Goal: Information Seeking & Learning: Understand process/instructions

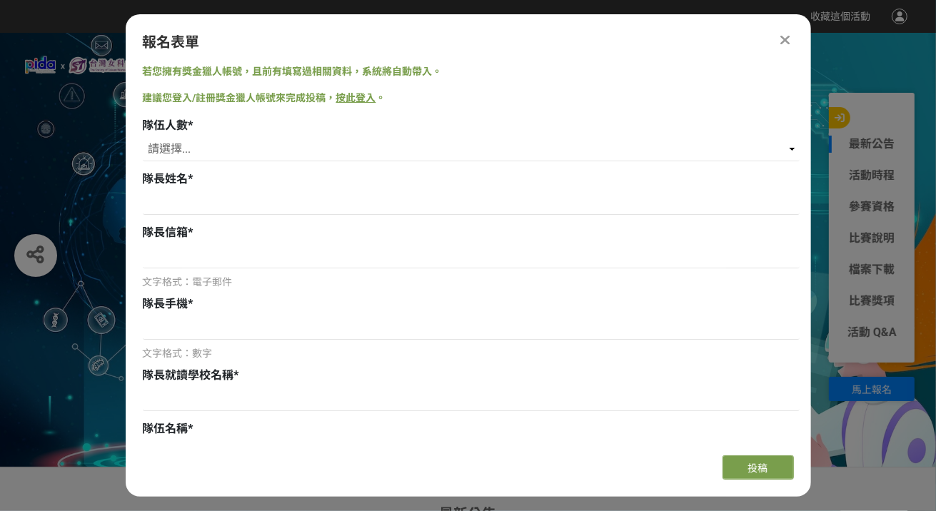
click at [782, 43] on icon at bounding box center [784, 40] width 9 height 14
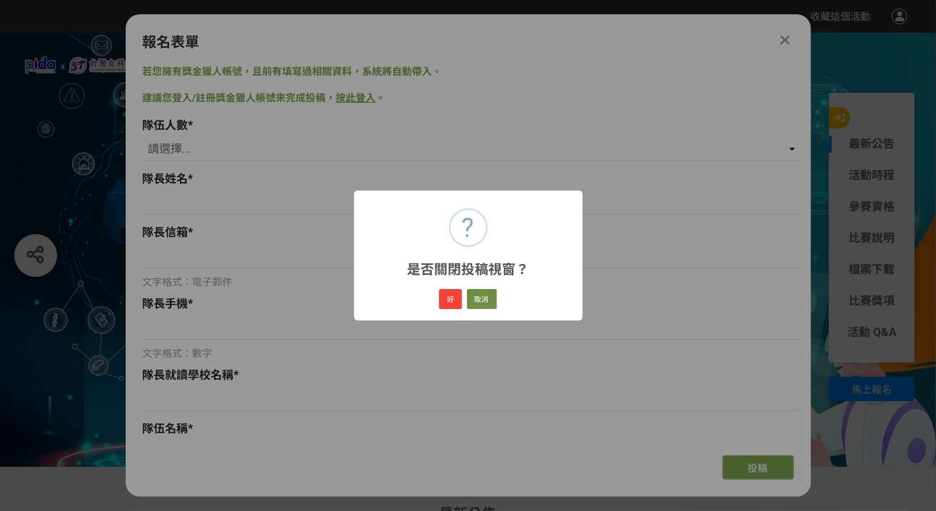
click at [465, 300] on div "好 取消" at bounding box center [468, 299] width 62 height 24
click at [454, 300] on button "好" at bounding box center [450, 299] width 23 height 20
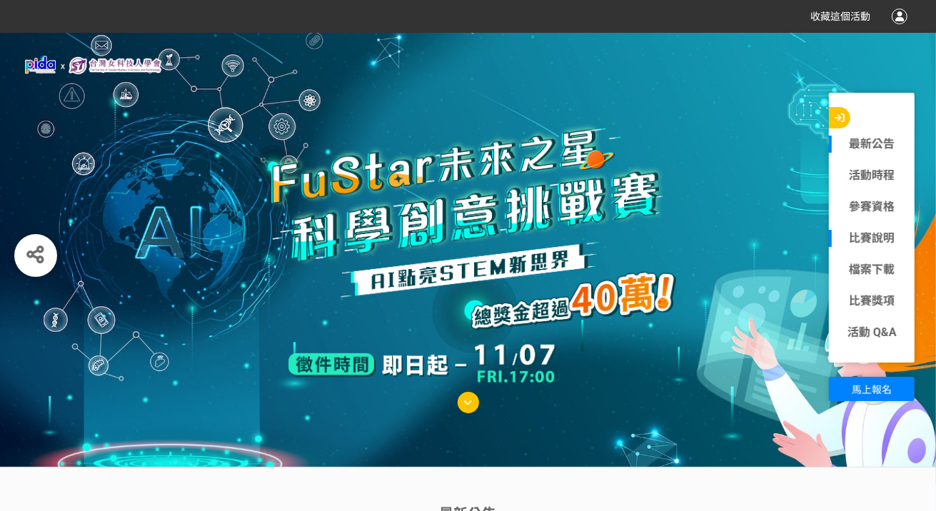
click at [880, 233] on link "比賽說明" at bounding box center [872, 238] width 86 height 17
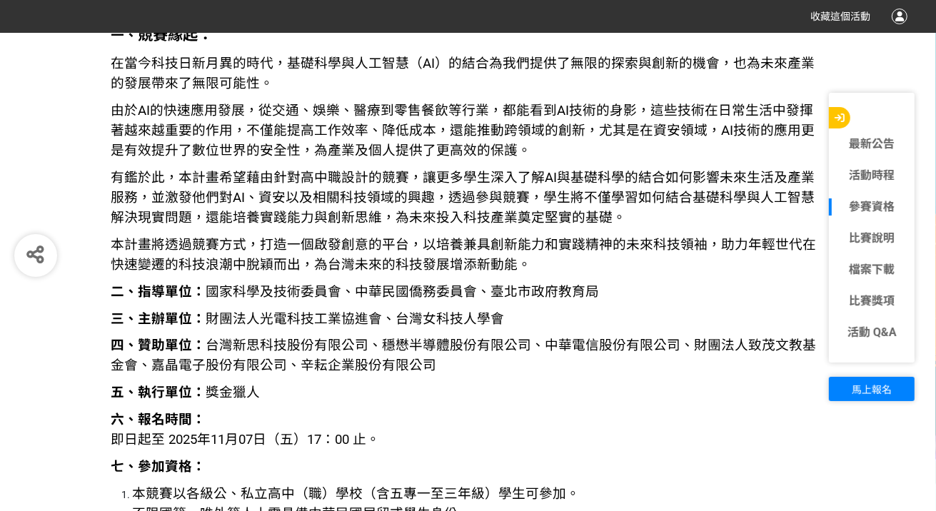
scroll to position [1561, 0]
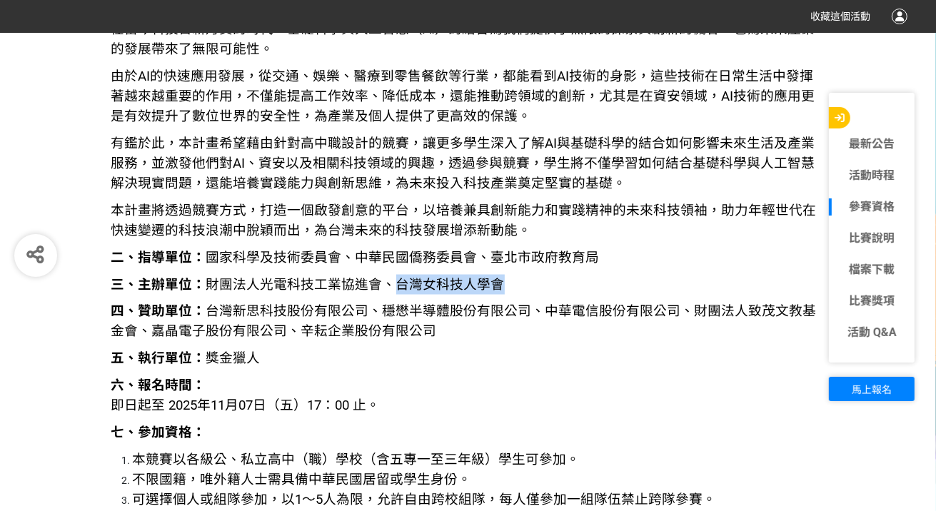
drag, startPoint x: 386, startPoint y: 283, endPoint x: 509, endPoint y: 277, distance: 122.9
click at [505, 277] on p "三、主辦單位： 財團法人光電科技工業協進會、台灣女科技人學會" at bounding box center [468, 285] width 714 height 20
drag, startPoint x: 509, startPoint y: 277, endPoint x: 522, endPoint y: 333, distance: 57.1
click at [522, 332] on p "四、贊助單位： 台灣新思科技股份有限公司、穩懋半導體股份有限公司、中華電信股份有限公司、財團法人致茂文教基金會、嘉晶電子股份有限公司、辛耘企業股份有限公司" at bounding box center [468, 322] width 714 height 40
drag, startPoint x: 235, startPoint y: 286, endPoint x: 263, endPoint y: 288, distance: 28.7
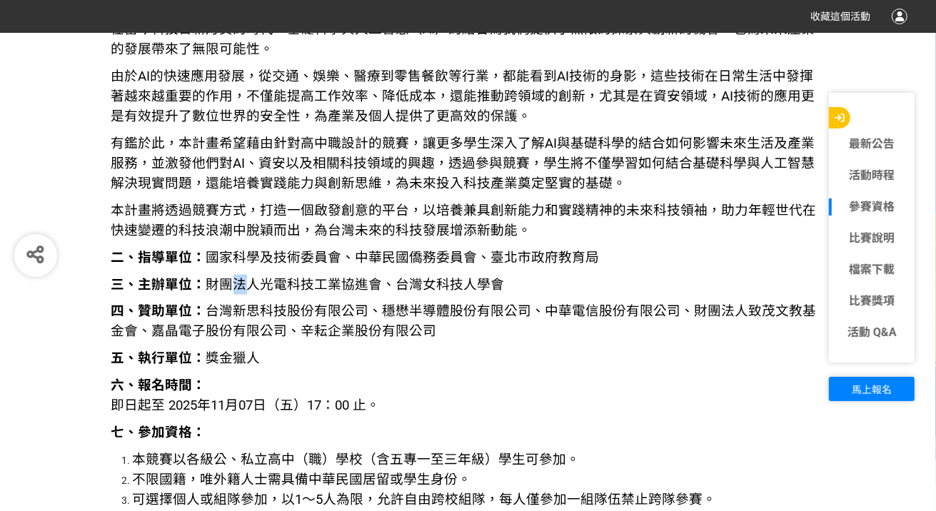
click at [258, 288] on span "三、主辦單位： 財團法人光電科技工業協進會、台灣女科技人學會" at bounding box center [307, 285] width 393 height 16
drag, startPoint x: 263, startPoint y: 288, endPoint x: 290, endPoint y: 293, distance: 27.6
click at [290, 293] on p "三、主辦單位： 財團法人光電科技工業協進會、台灣女科技人學會" at bounding box center [468, 285] width 714 height 20
drag, startPoint x: 265, startPoint y: 283, endPoint x: 355, endPoint y: 282, distance: 90.6
click at [355, 282] on span "三、主辦單位： 財團法人光電科技工業協進會、台灣女科技人學會" at bounding box center [307, 285] width 393 height 16
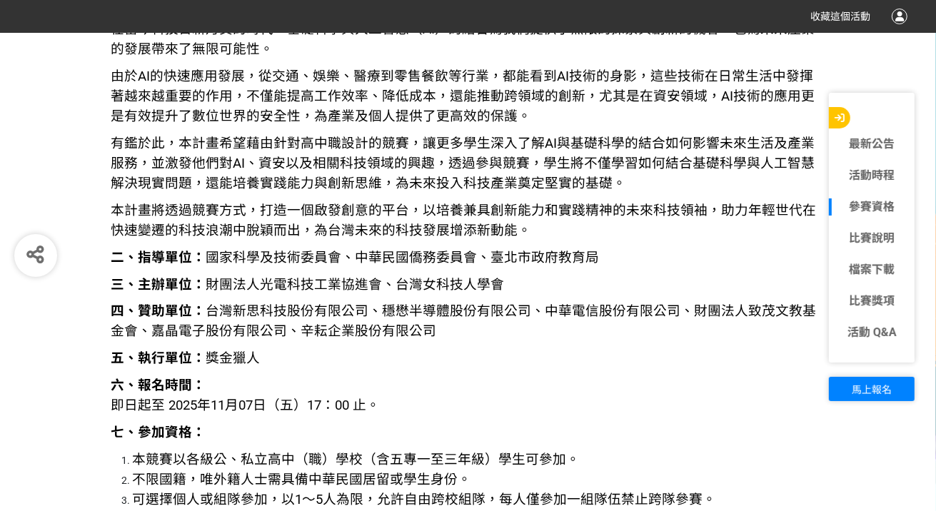
drag, startPoint x: 355, startPoint y: 282, endPoint x: 425, endPoint y: 310, distance: 75.5
click at [425, 310] on span "四、贊助單位： 台灣新思科技股份有限公司、穩懋半導體股份有限公司、中華電信股份有限公司、財團法人致茂文教基金會、嘉晶電子股份有限公司、辛耘企業股份有限公司" at bounding box center [463, 322] width 705 height 36
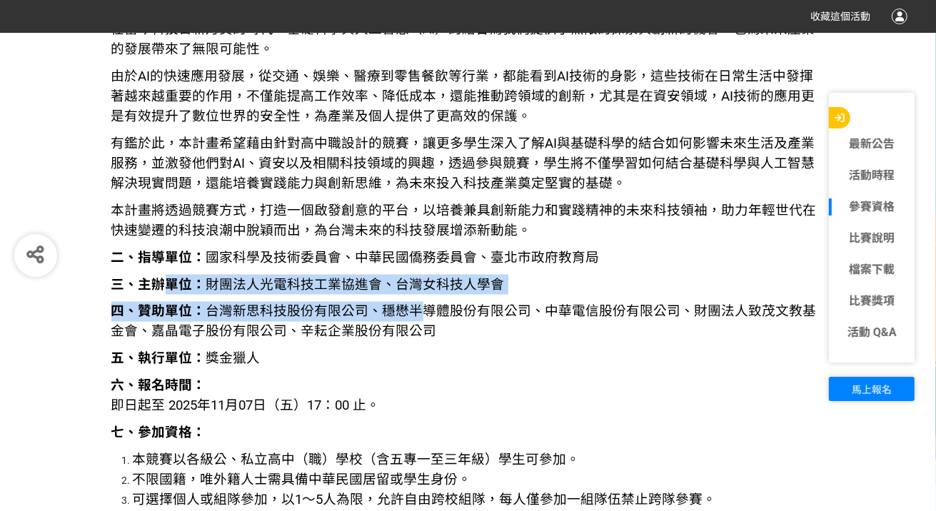
drag, startPoint x: 166, startPoint y: 286, endPoint x: 420, endPoint y: 314, distance: 255.0
drag, startPoint x: 420, startPoint y: 314, endPoint x: 441, endPoint y: 351, distance: 42.8
click at [441, 351] on p "五、執行單位： 獎金獵人" at bounding box center [468, 359] width 714 height 20
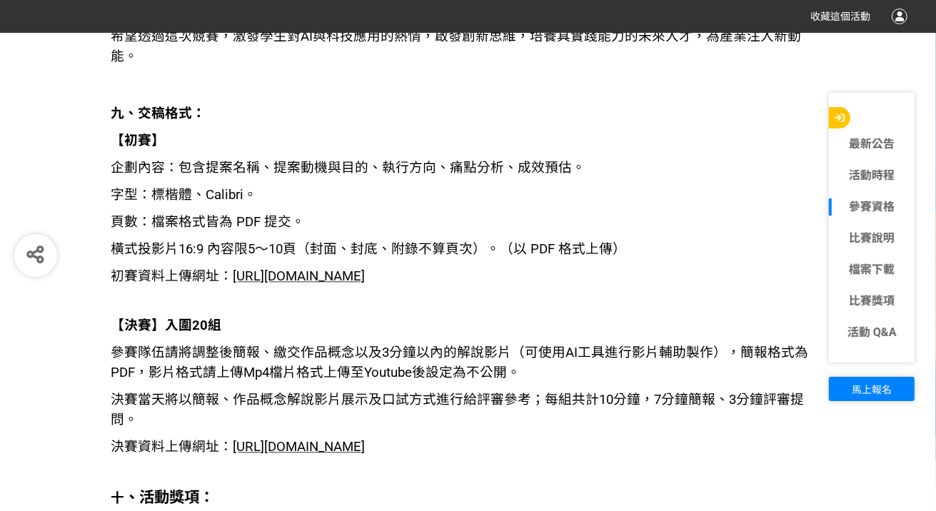
scroll to position [2346, 0]
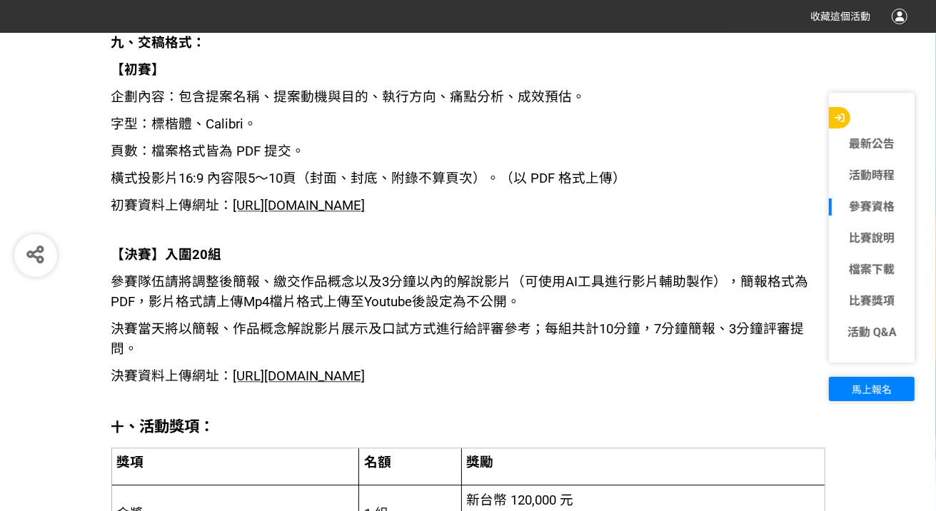
click at [265, 143] on span "頁數：檔案格式皆為 PDF 提交。" at bounding box center [208, 151] width 194 height 16
drag, startPoint x: 155, startPoint y: 131, endPoint x: 300, endPoint y: 129, distance: 145.6
click at [300, 143] on span "頁數：檔案格式皆為 PDF 提交。" at bounding box center [208, 151] width 194 height 16
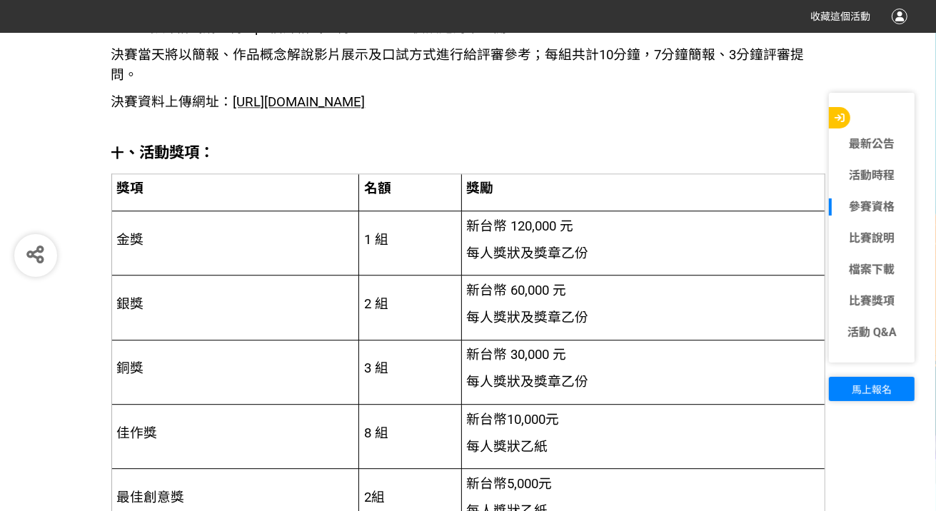
scroll to position [2632, 0]
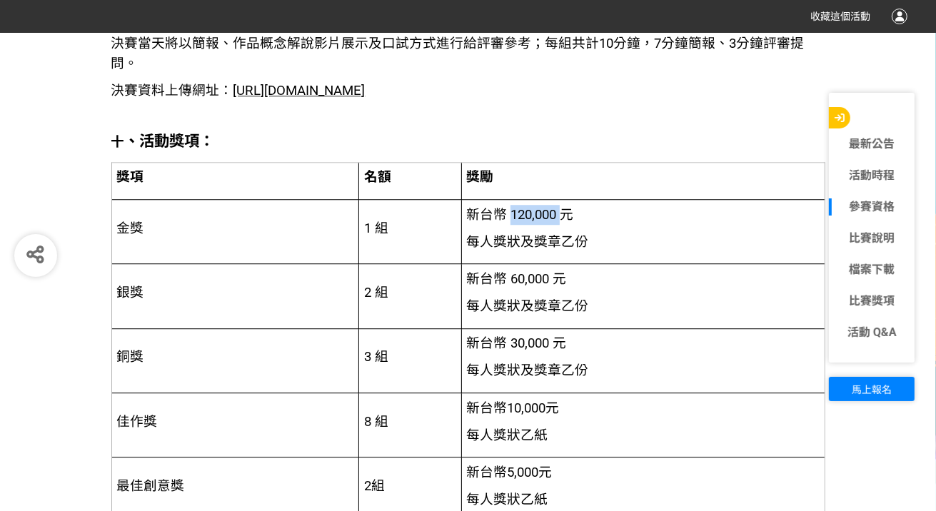
drag, startPoint x: 511, startPoint y: 209, endPoint x: 560, endPoint y: 218, distance: 49.3
click at [560, 218] on span "新台幣 120,000 元" at bounding box center [519, 215] width 107 height 16
drag, startPoint x: 560, startPoint y: 218, endPoint x: 694, endPoint y: 313, distance: 164.4
click at [702, 295] on td "新台幣 60,000 元 每人獎狀及獎章乙份" at bounding box center [642, 296] width 363 height 64
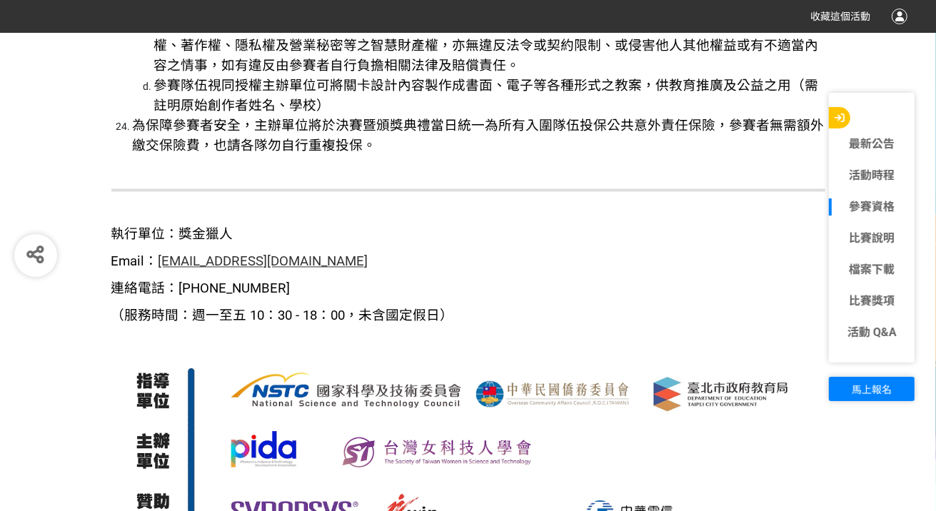
scroll to position [5843, 0]
